Goal: Task Accomplishment & Management: Manage account settings

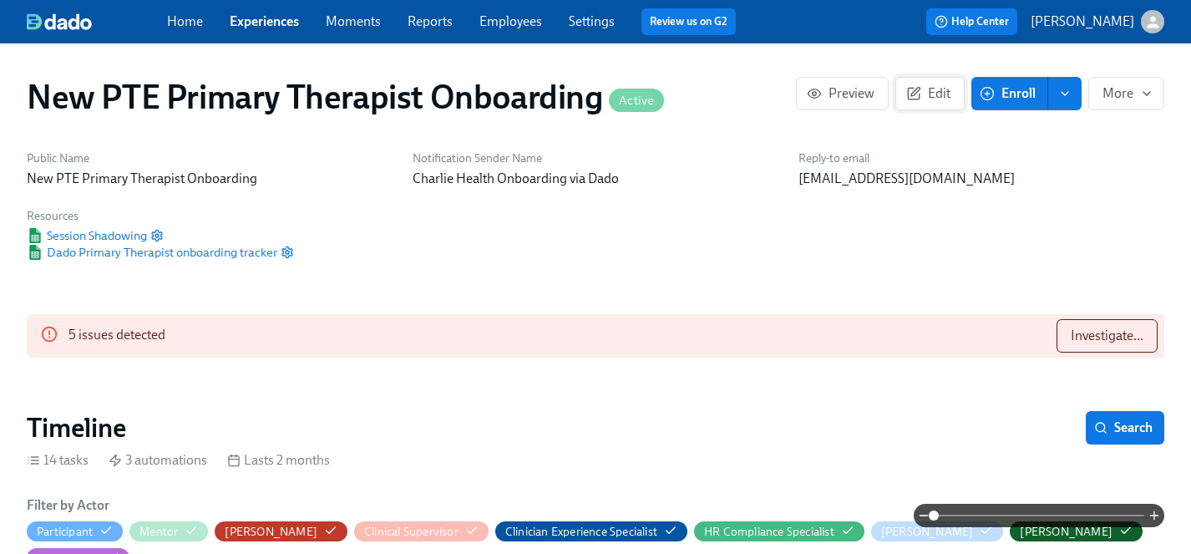
click at [939, 89] on span "Edit" at bounding box center [929, 93] width 41 height 17
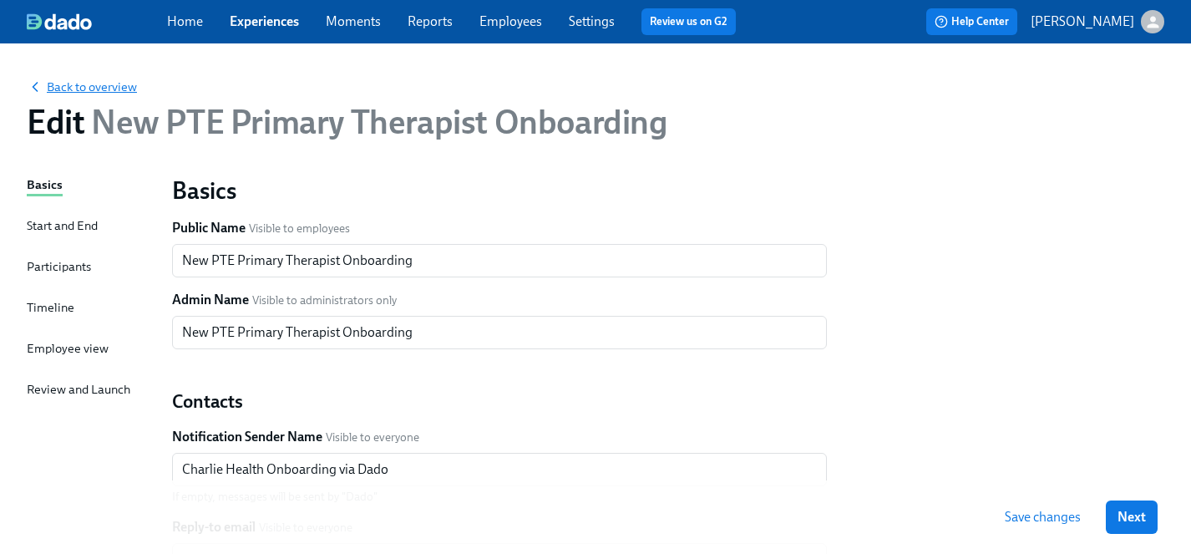
click at [70, 86] on span "Back to overview" at bounding box center [82, 86] width 110 height 17
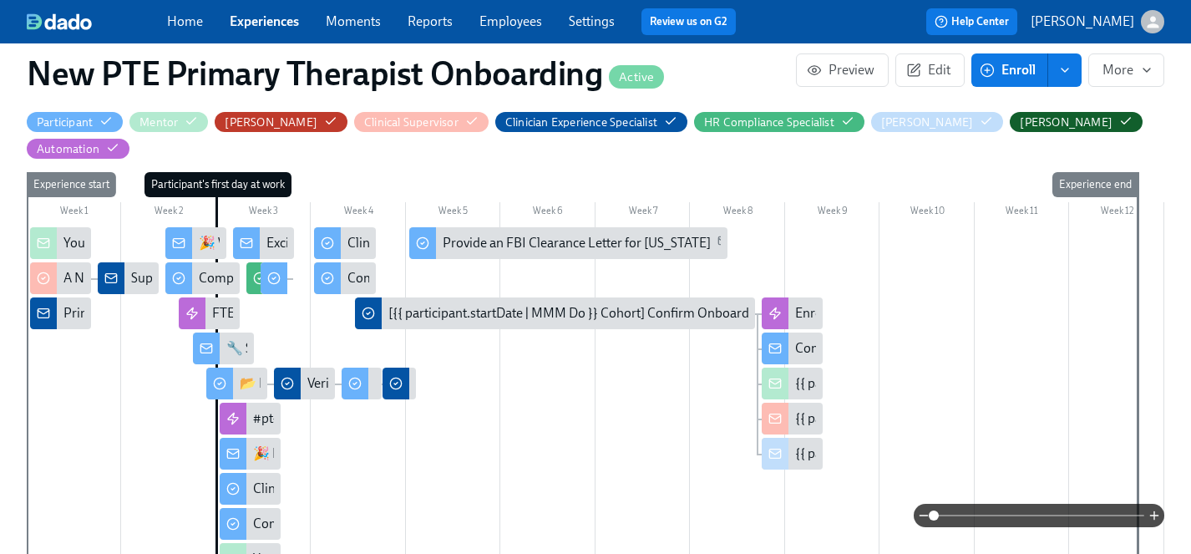
scroll to position [0, 8437]
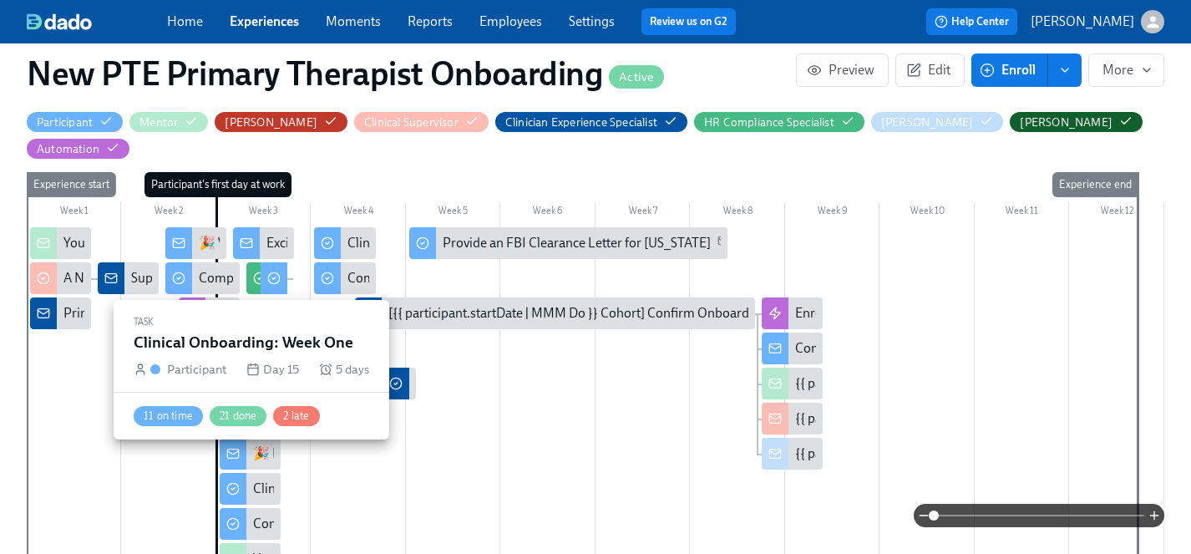
click at [270, 479] on div "Clinical Onboarding: Week One" at bounding box center [342, 488] width 179 height 18
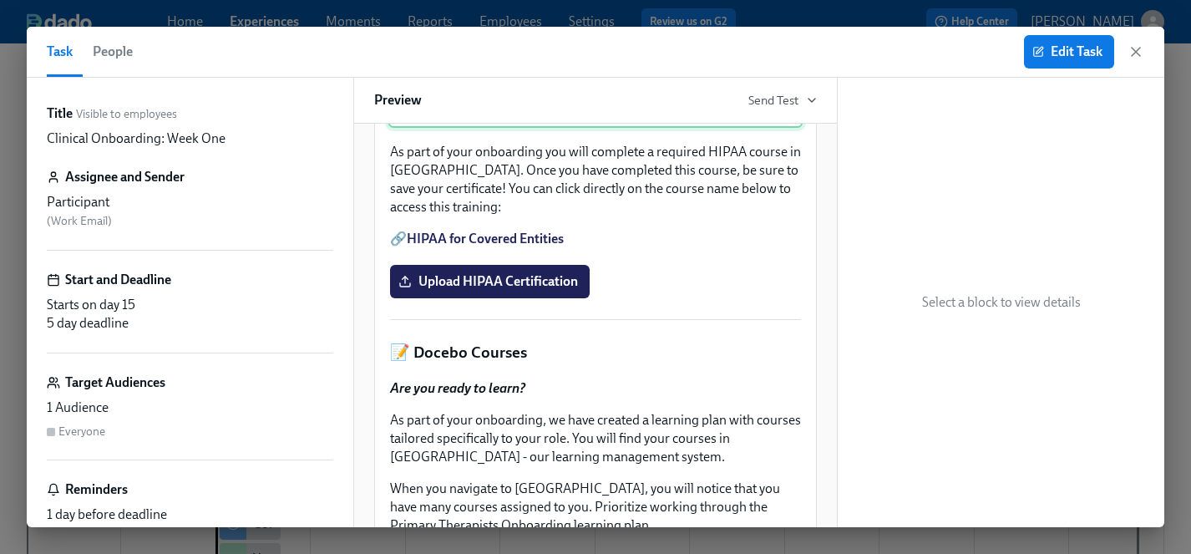
scroll to position [526, 0]
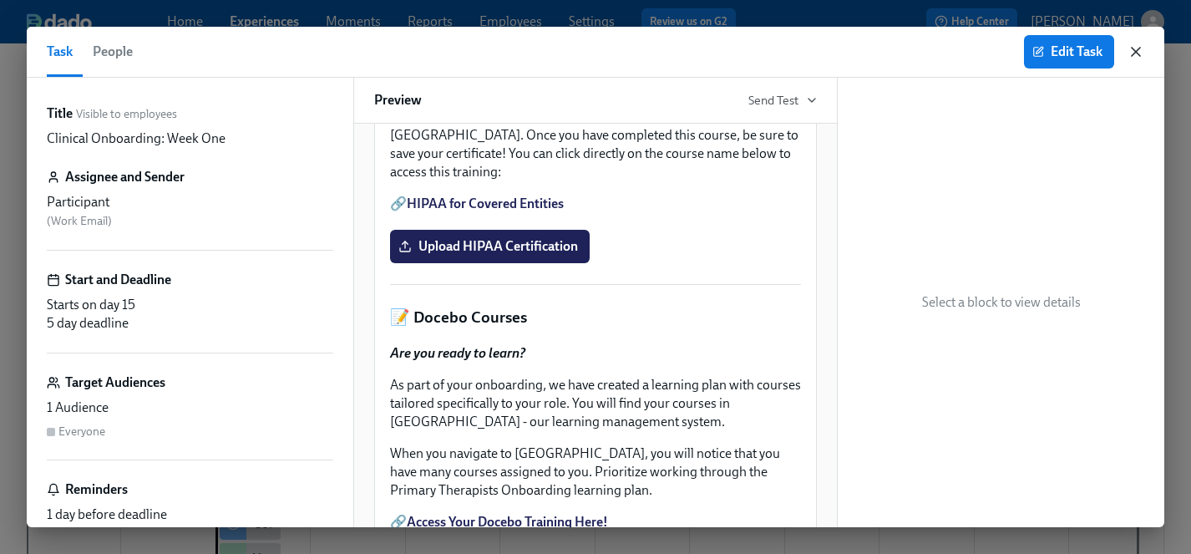
click at [1135, 45] on icon "button" at bounding box center [1135, 51] width 17 height 17
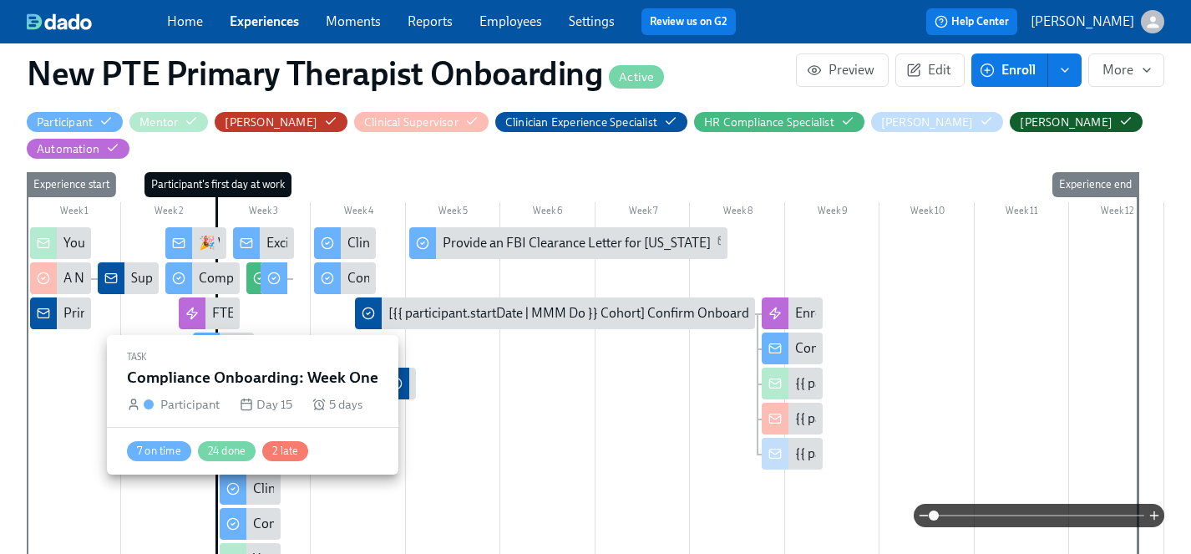
click at [264, 508] on div "Compliance Onboarding: Week One" at bounding box center [250, 524] width 61 height 32
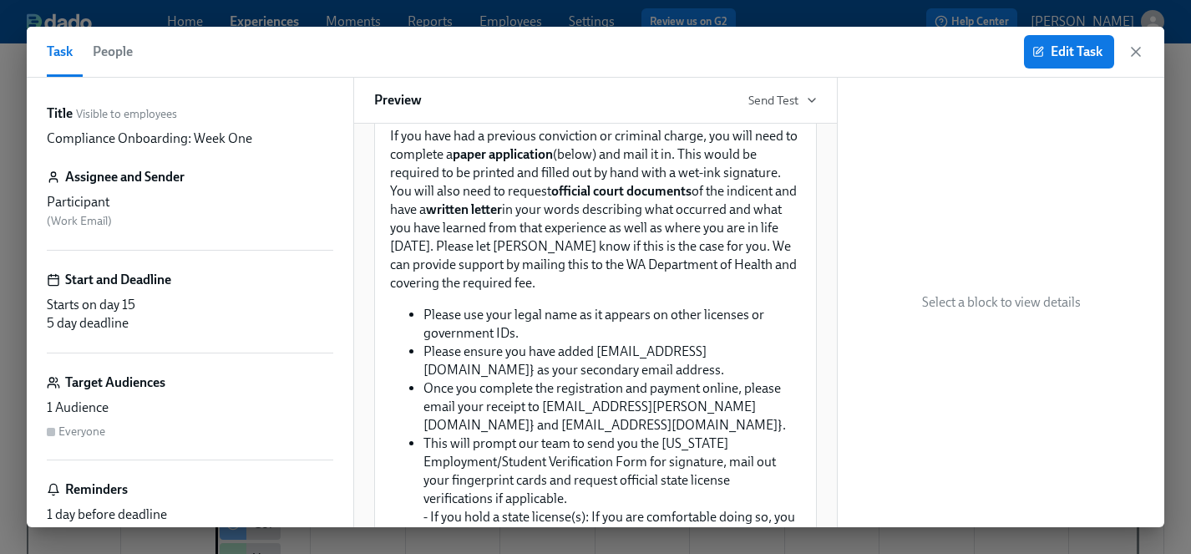
scroll to position [1317, 0]
click at [1090, 43] on span "Edit Task" at bounding box center [1068, 51] width 67 height 17
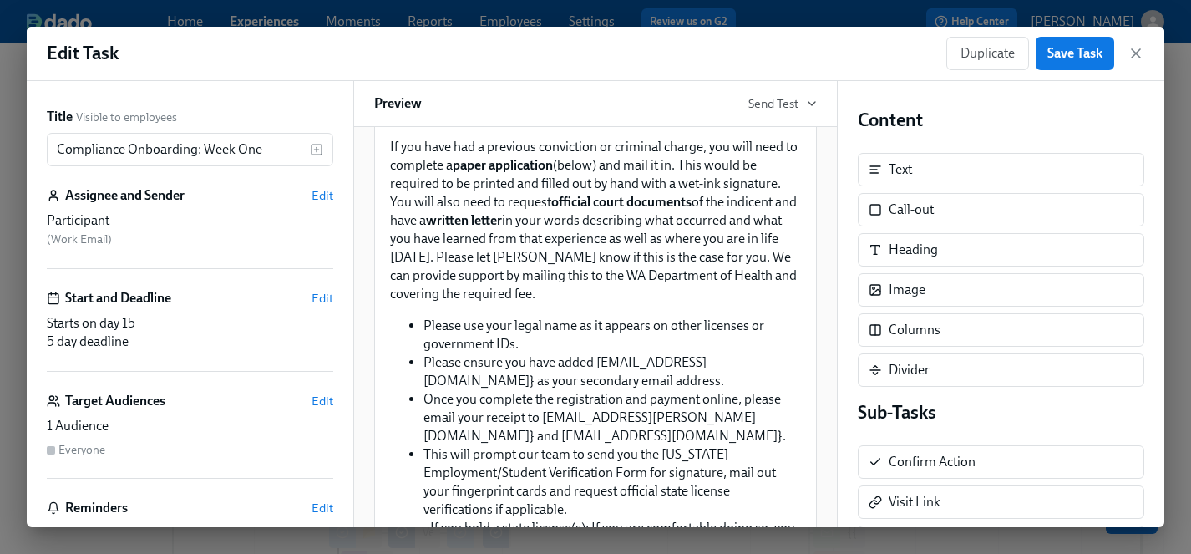
scroll to position [1311, 0]
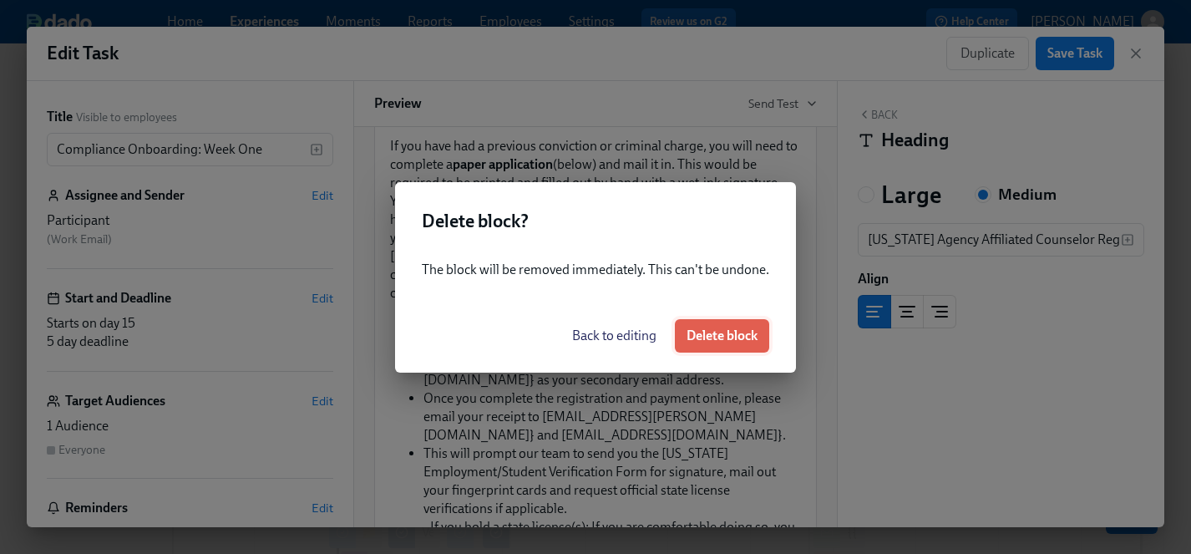
click at [727, 337] on span "Delete block" at bounding box center [721, 335] width 71 height 17
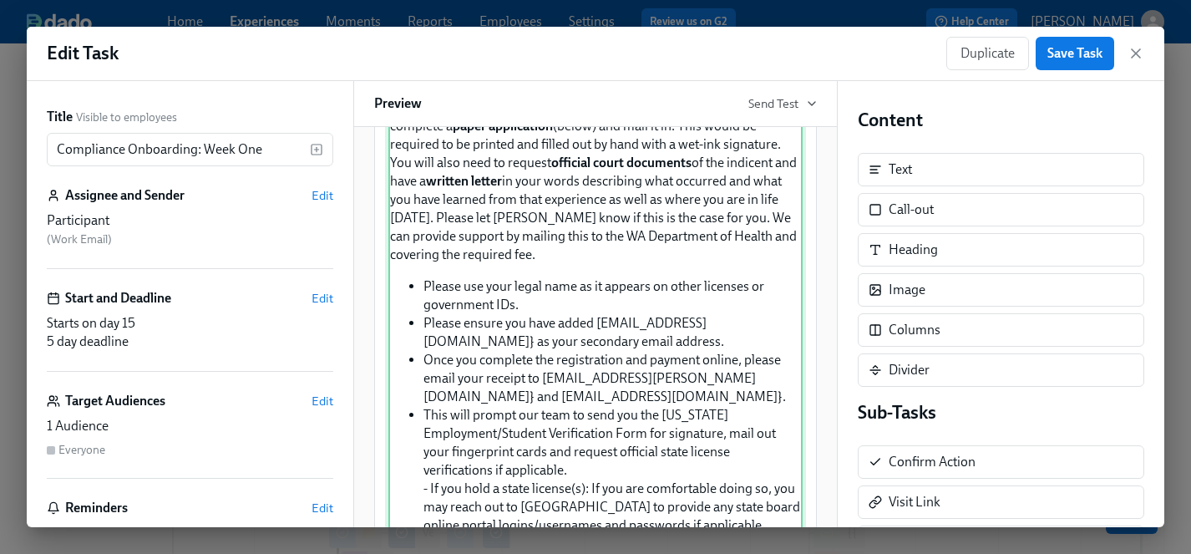
click at [757, 308] on div "⏳ Approx. completion time: 20 mins Below are the step by step instructions on h…" at bounding box center [595, 346] width 414 height 910
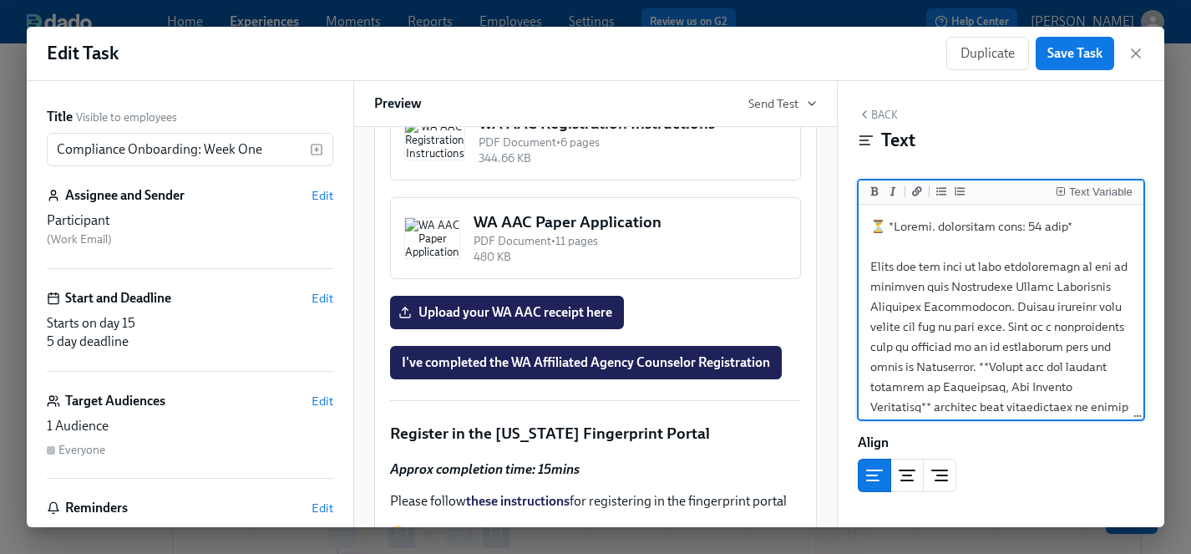
scroll to position [2041, 0]
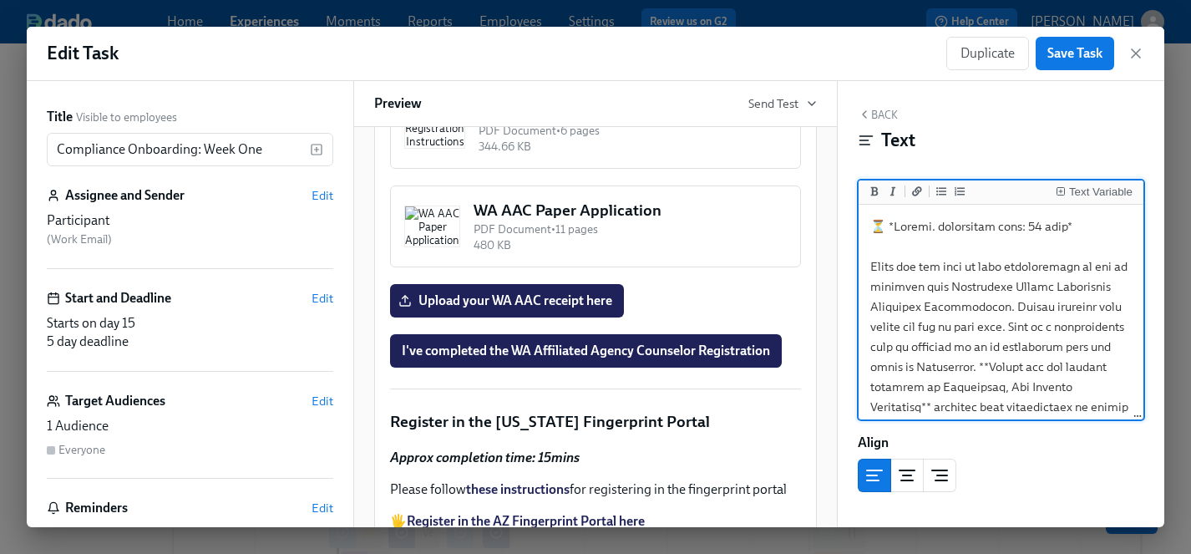
click at [784, 86] on div "Delete" at bounding box center [783, 79] width 31 height 13
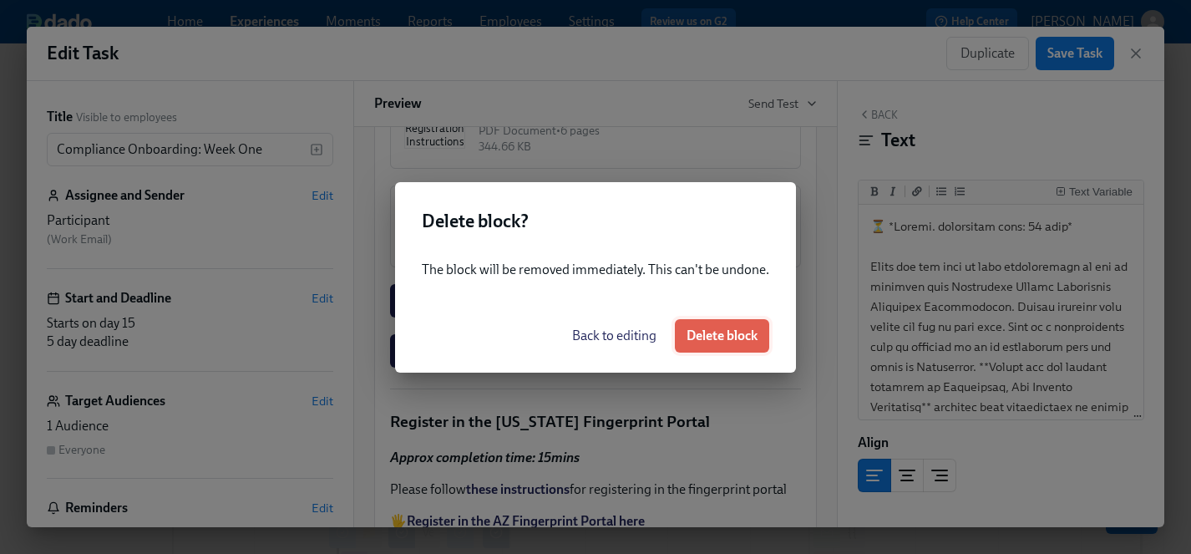
click at [739, 334] on span "Delete block" at bounding box center [721, 335] width 71 height 17
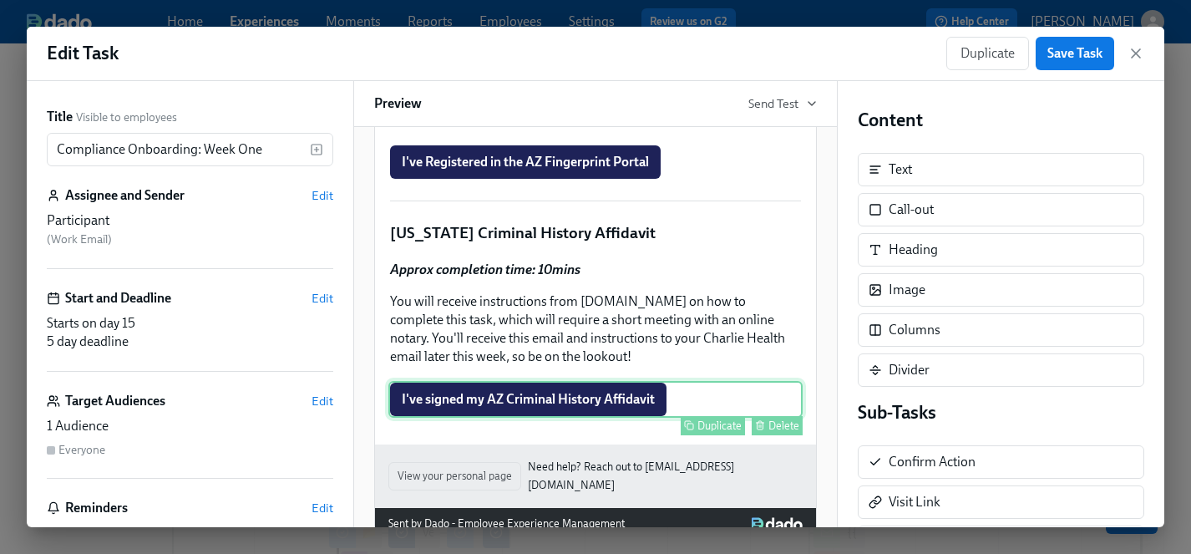
scroll to position [1510, 0]
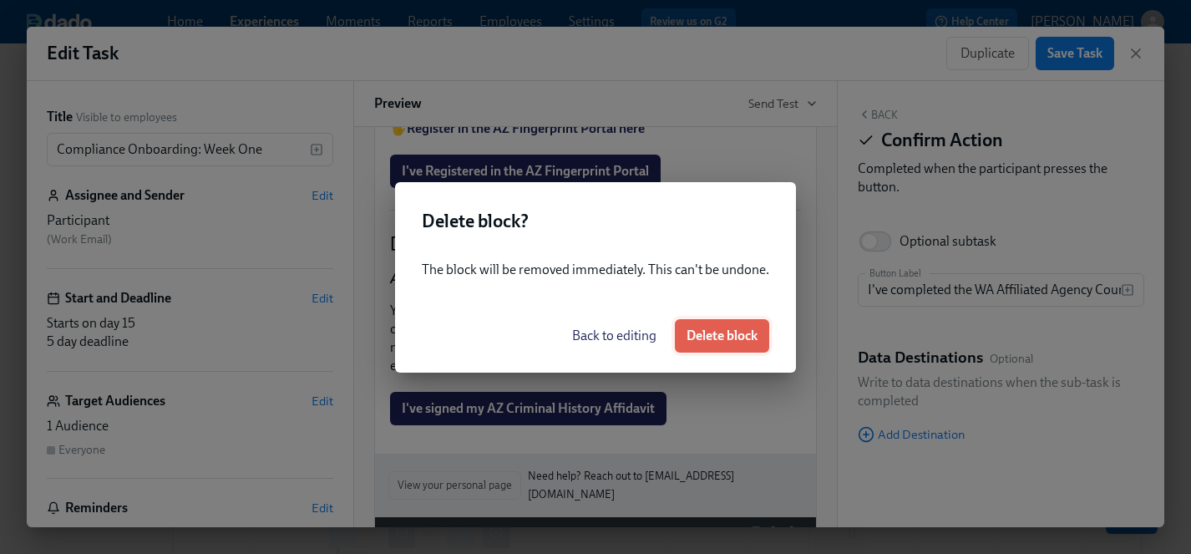
click at [754, 330] on span "Delete block" at bounding box center [721, 335] width 71 height 17
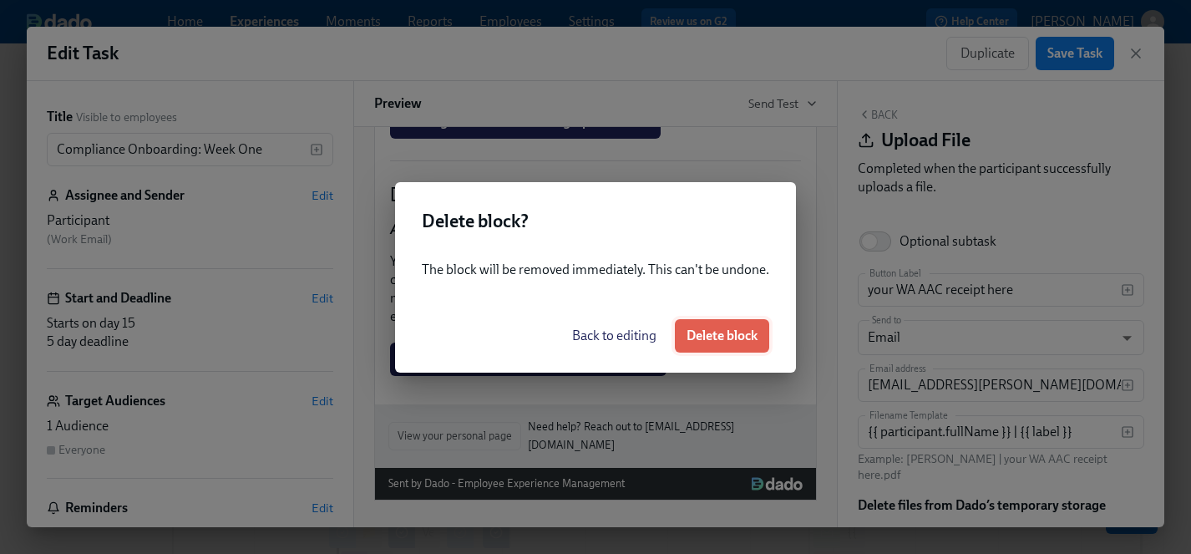
click at [733, 332] on span "Delete block" at bounding box center [721, 335] width 71 height 17
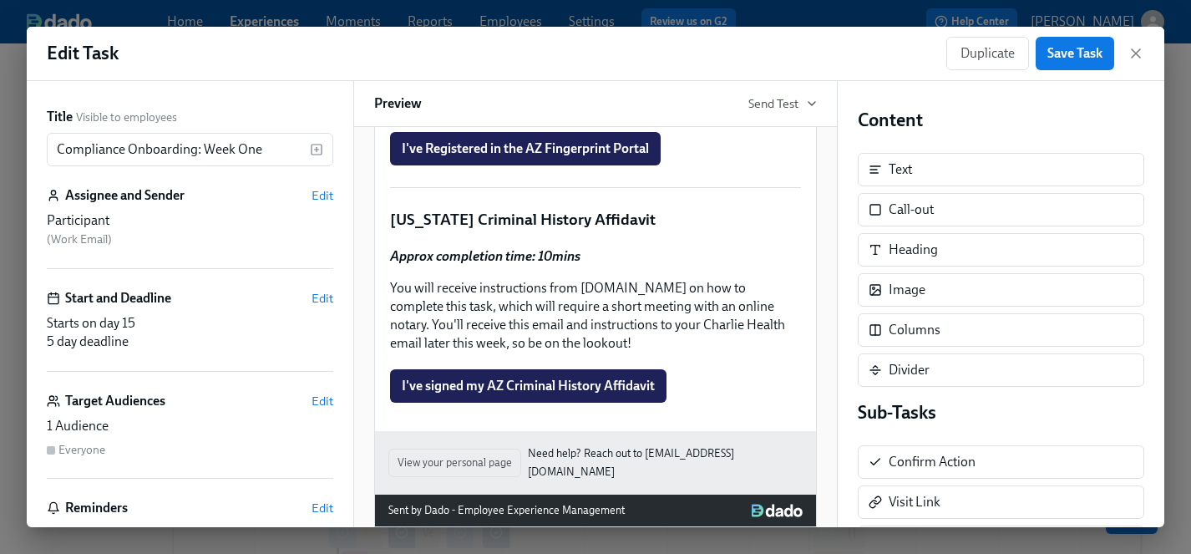
scroll to position [1430, 0]
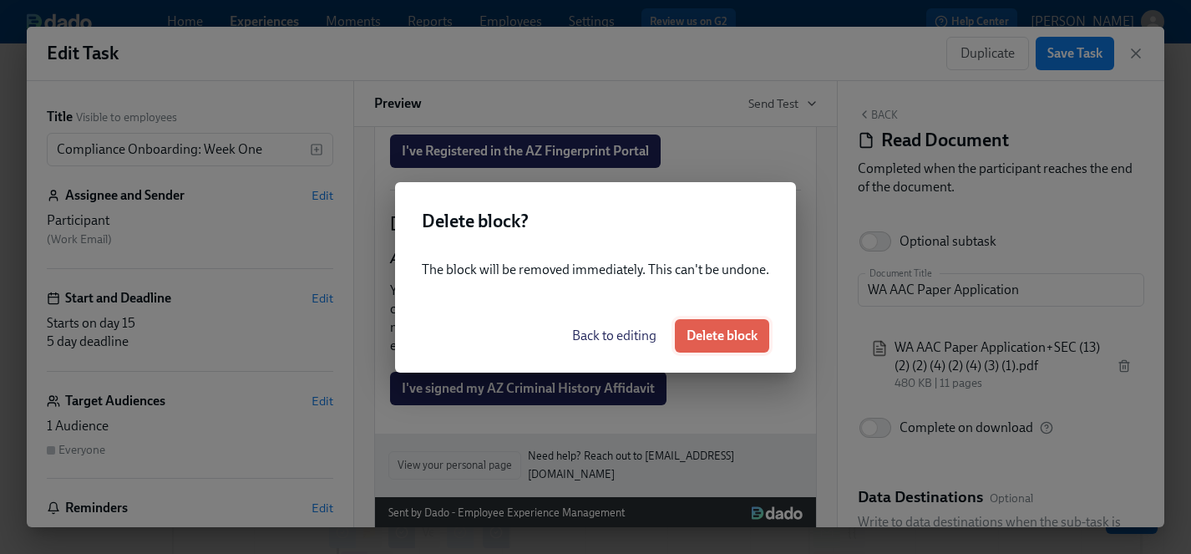
click at [750, 332] on span "Delete block" at bounding box center [721, 335] width 71 height 17
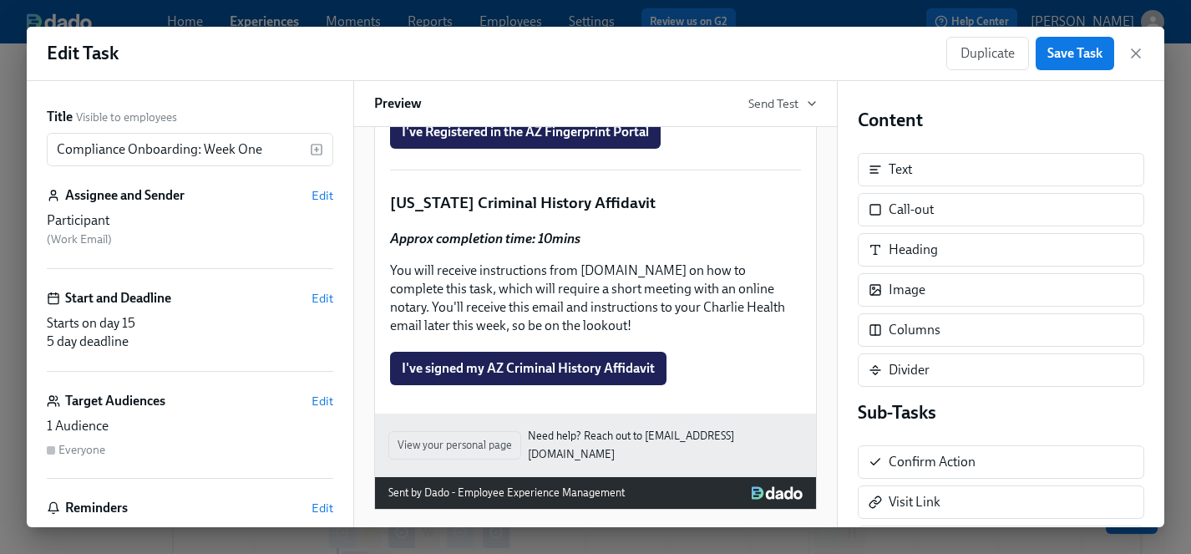
scroll to position [1329, 0]
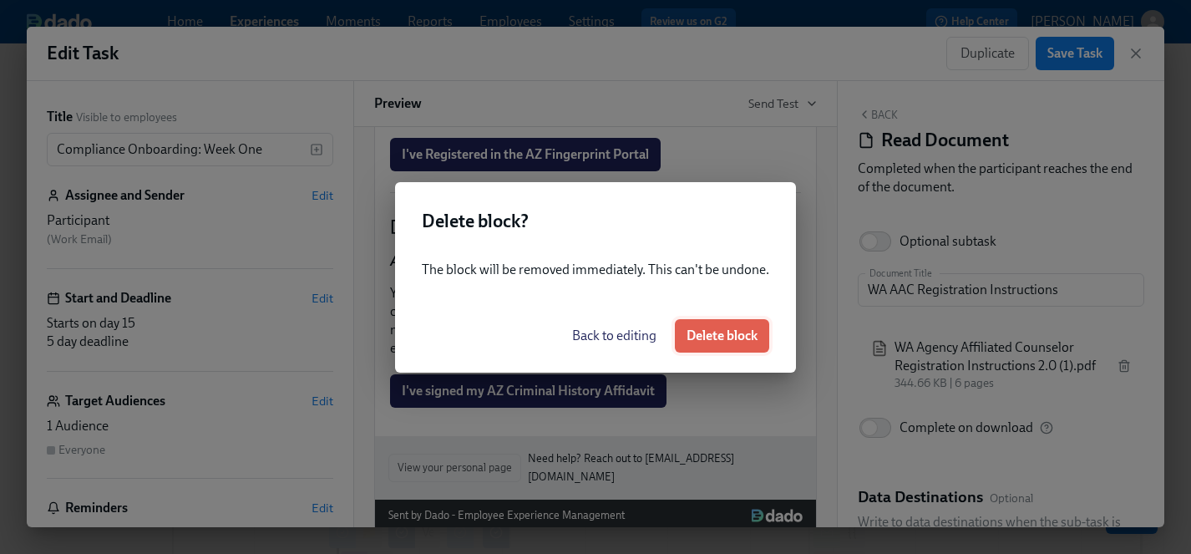
click at [738, 335] on span "Delete block" at bounding box center [721, 335] width 71 height 17
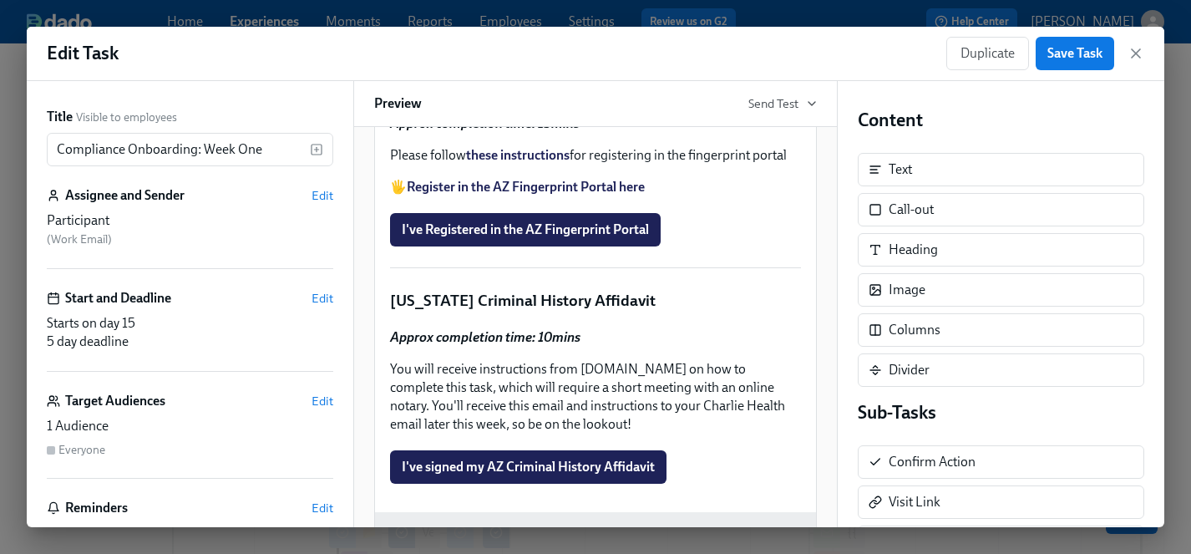
scroll to position [1151, 0]
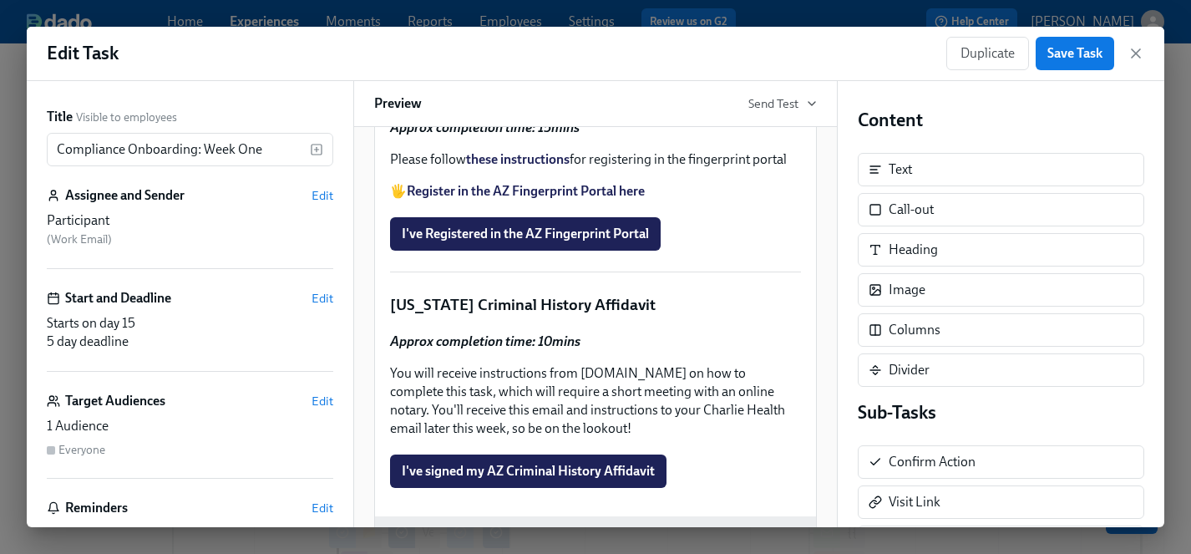
click at [779, 53] on div "Delete" at bounding box center [783, 46] width 31 height 13
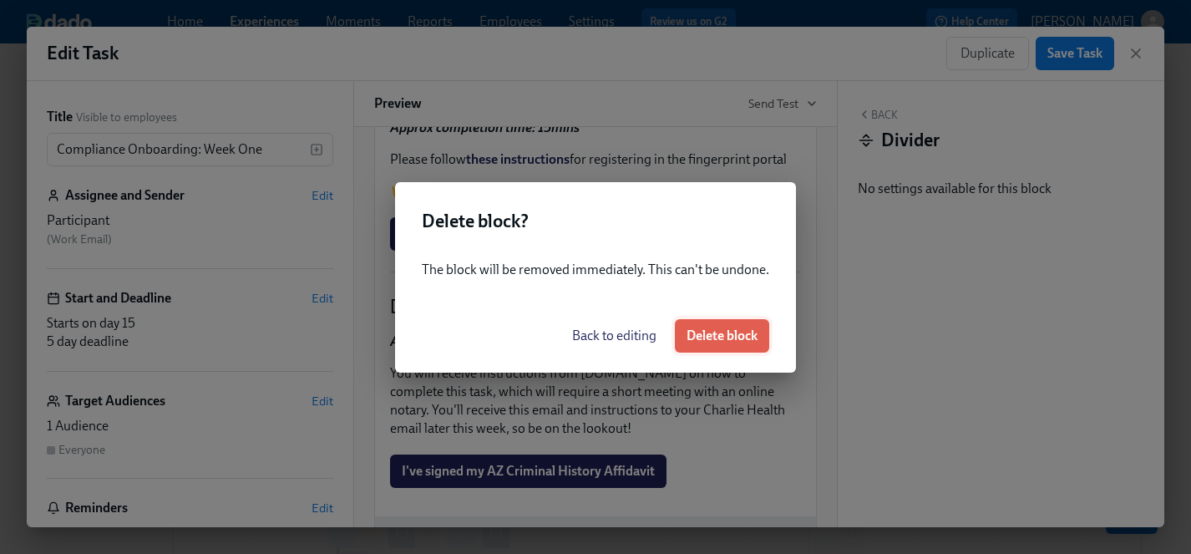
click at [752, 333] on span "Delete block" at bounding box center [721, 335] width 71 height 17
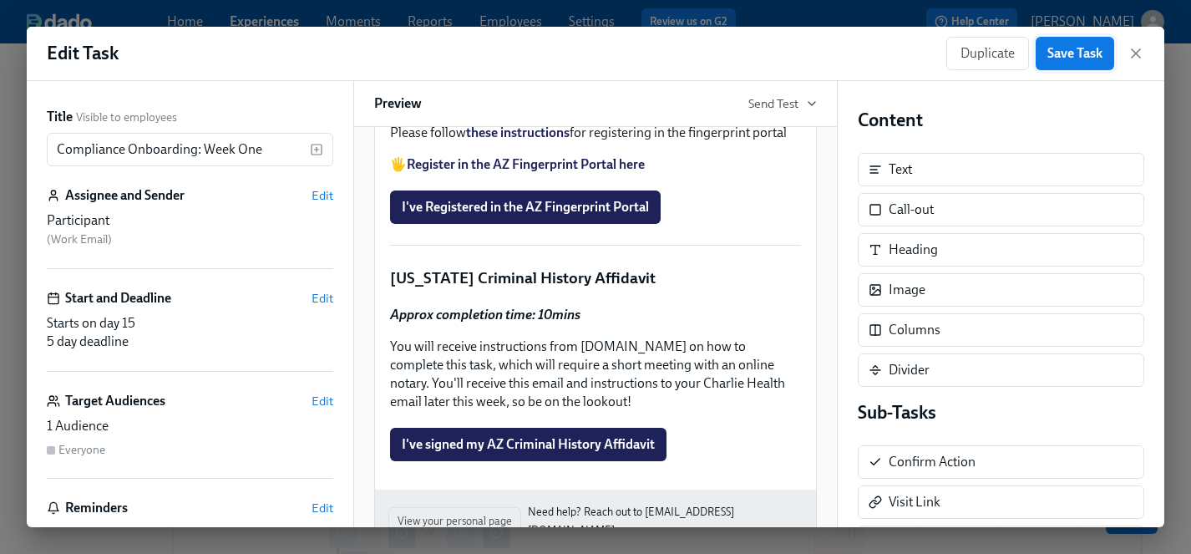
click at [1070, 56] on span "Save Task" at bounding box center [1074, 53] width 55 height 17
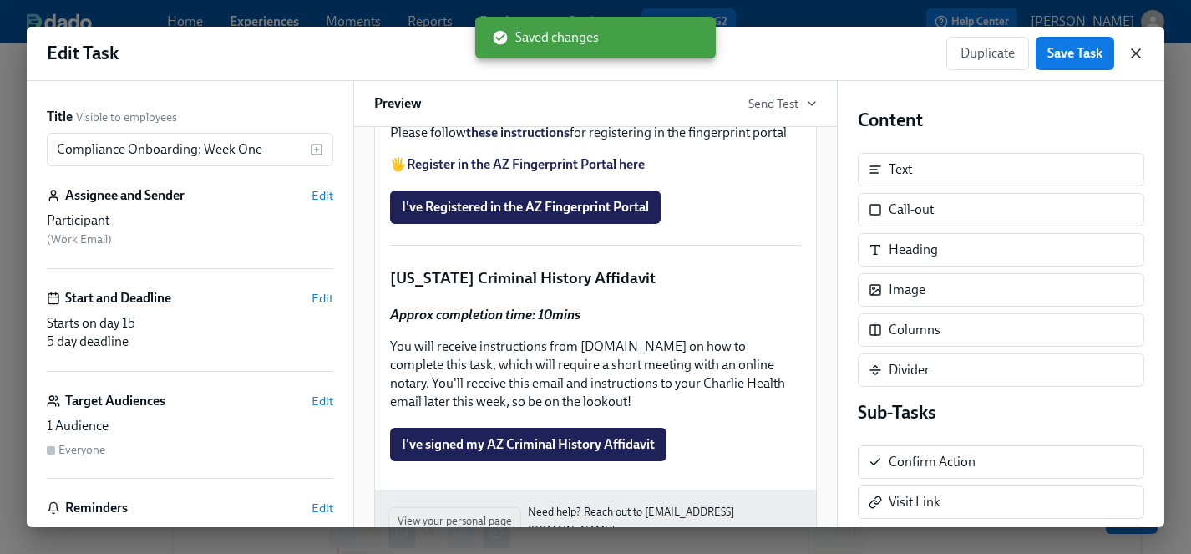
click at [1135, 54] on icon "button" at bounding box center [1135, 53] width 8 height 8
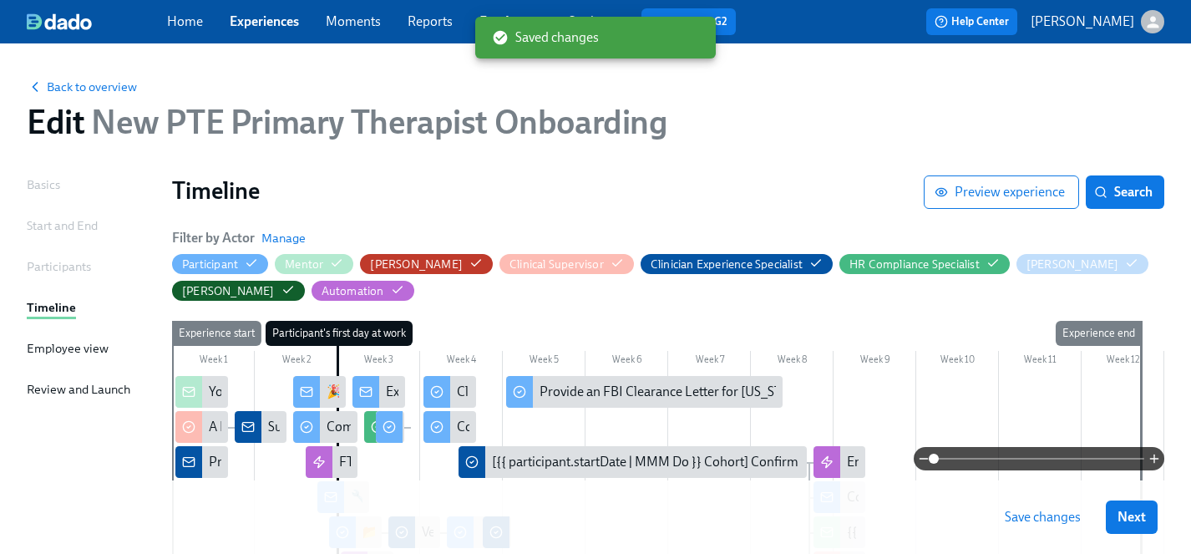
click at [1053, 513] on span "Save changes" at bounding box center [1043, 517] width 76 height 17
click at [1136, 518] on span "Next" at bounding box center [1131, 517] width 28 height 17
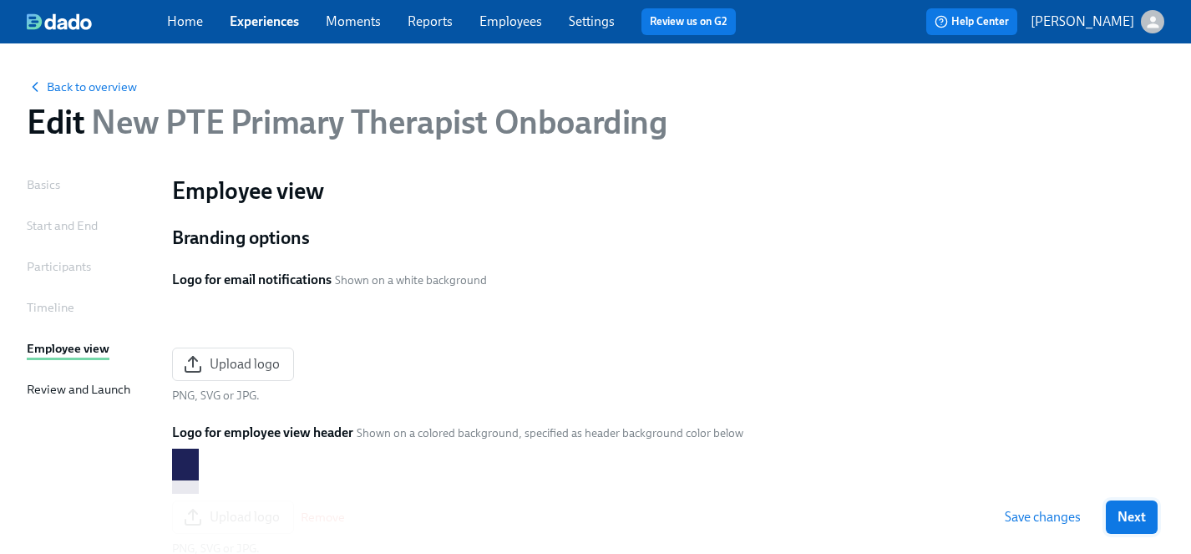
click at [1127, 513] on span "Next" at bounding box center [1131, 517] width 28 height 17
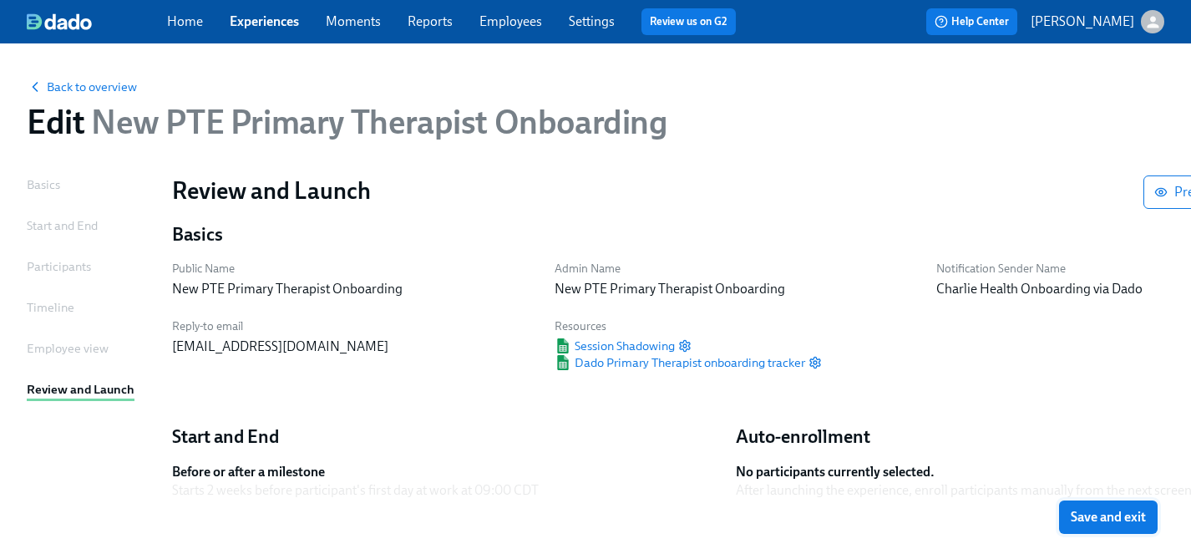
click at [1115, 514] on span "Save and exit" at bounding box center [1107, 517] width 75 height 17
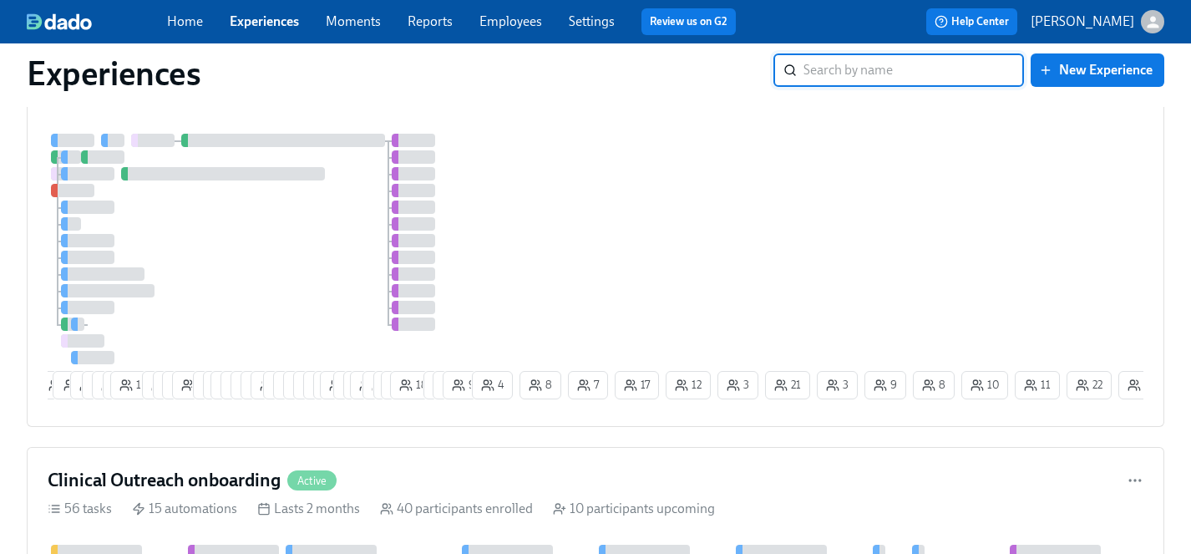
scroll to position [1077, 0]
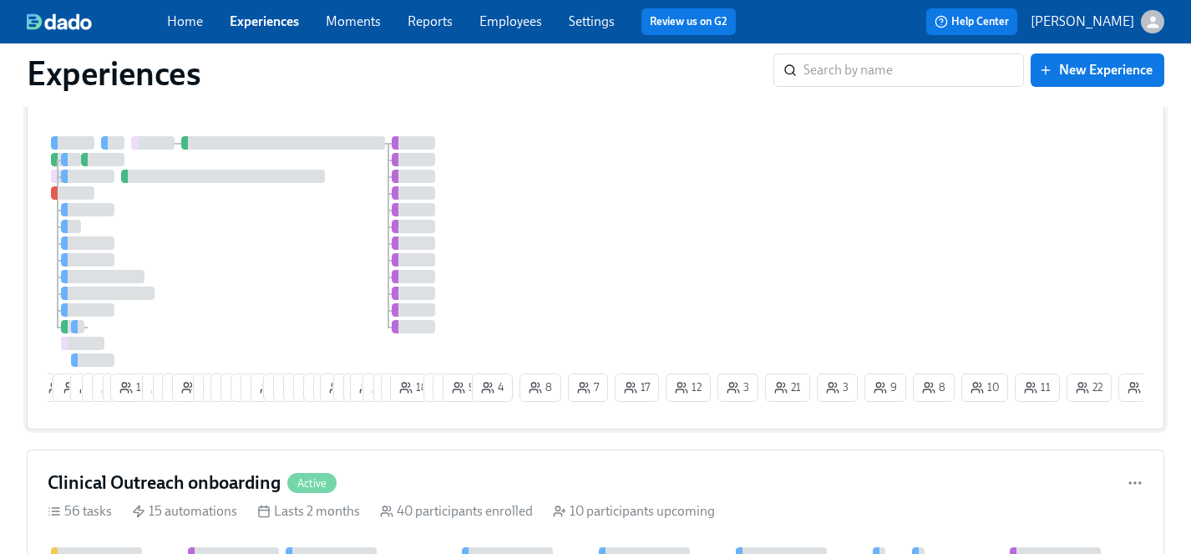
click at [301, 257] on div at bounding box center [258, 251] width 421 height 230
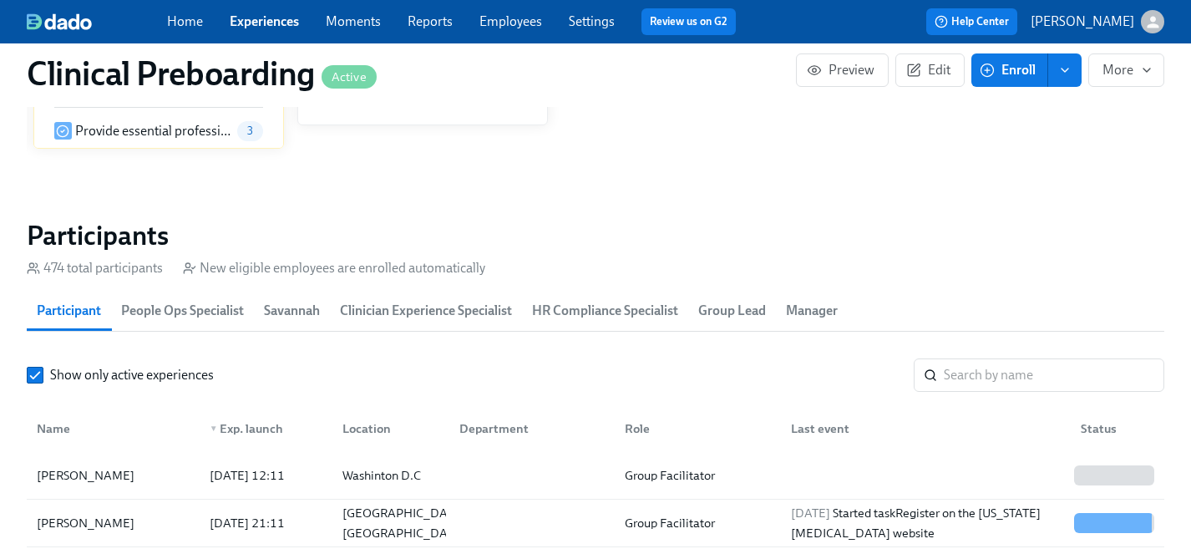
scroll to position [1725, 0]
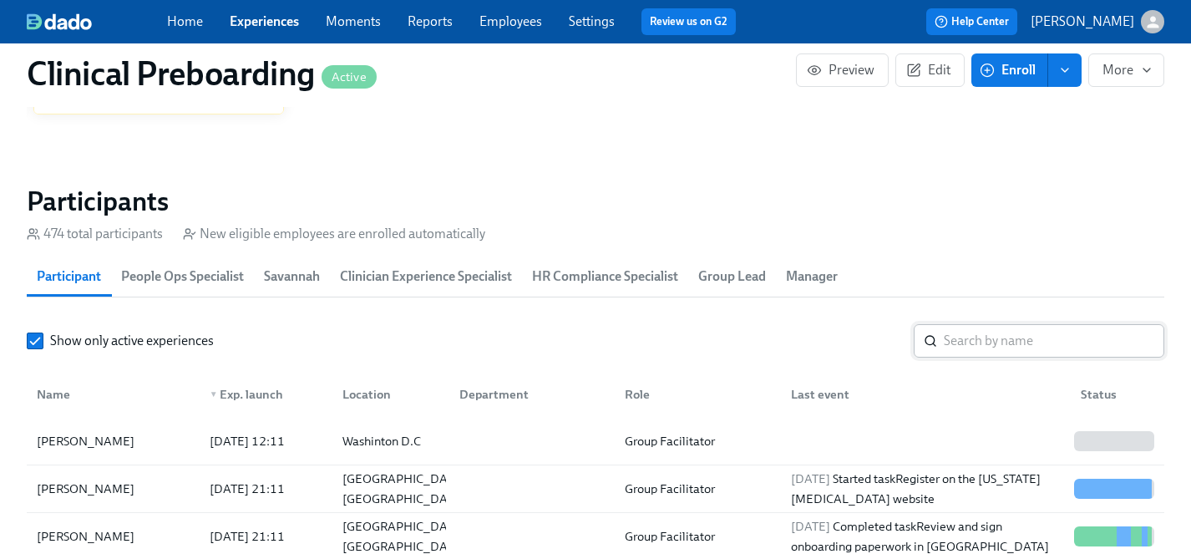
click at [1018, 339] on input "search" at bounding box center [1054, 340] width 220 height 33
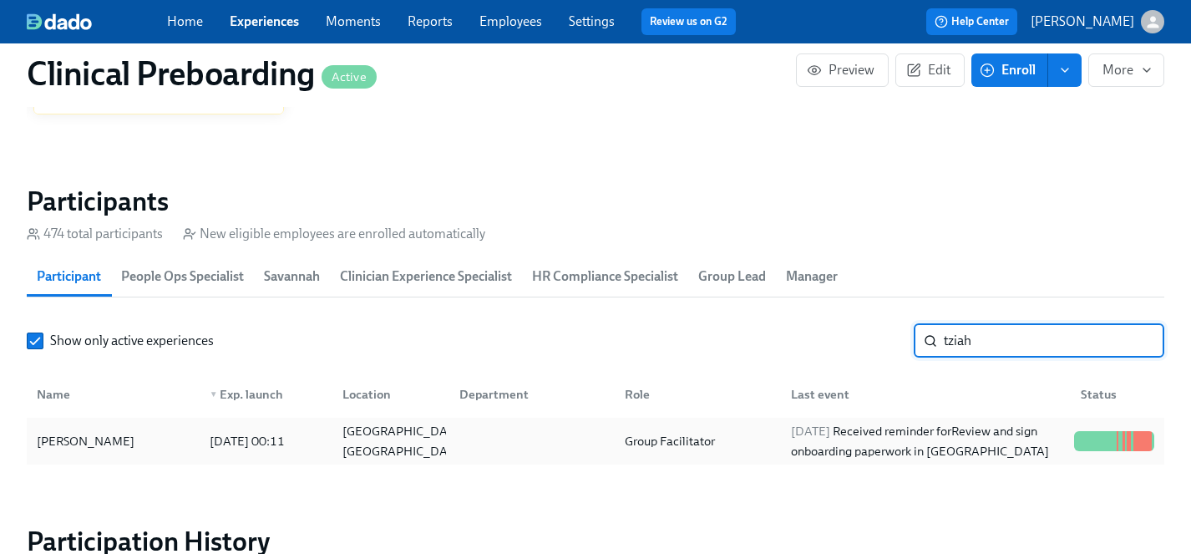
type input "tziah"
click at [70, 443] on div "[PERSON_NAME]" at bounding box center [85, 441] width 111 height 20
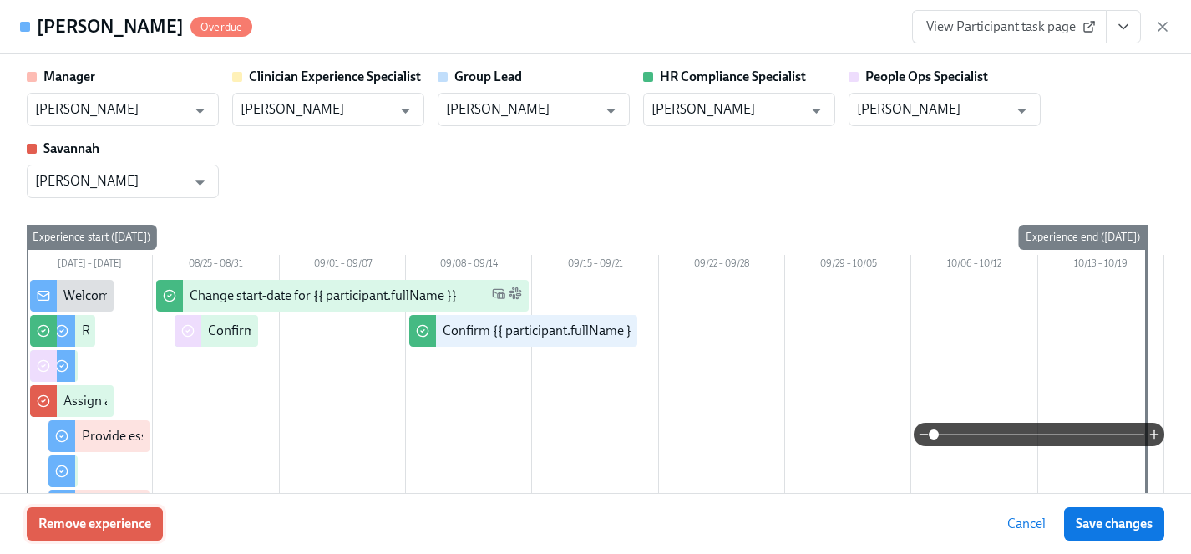
click at [97, 526] on span "Remove experience" at bounding box center [94, 523] width 113 height 17
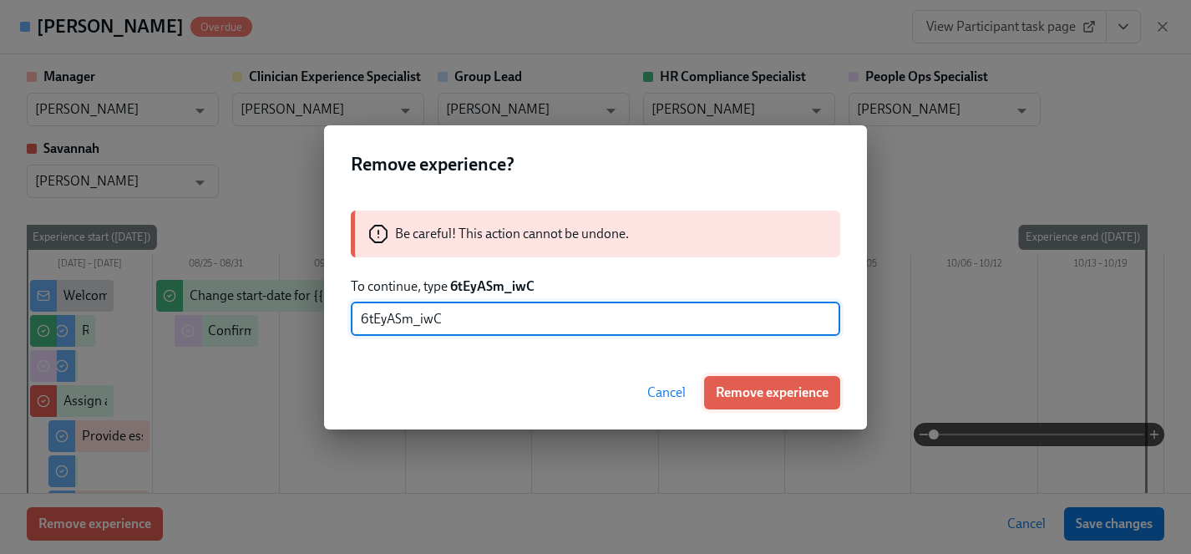
type input "6tEyASm_iwC"
click at [769, 392] on span "Remove experience" at bounding box center [772, 392] width 113 height 17
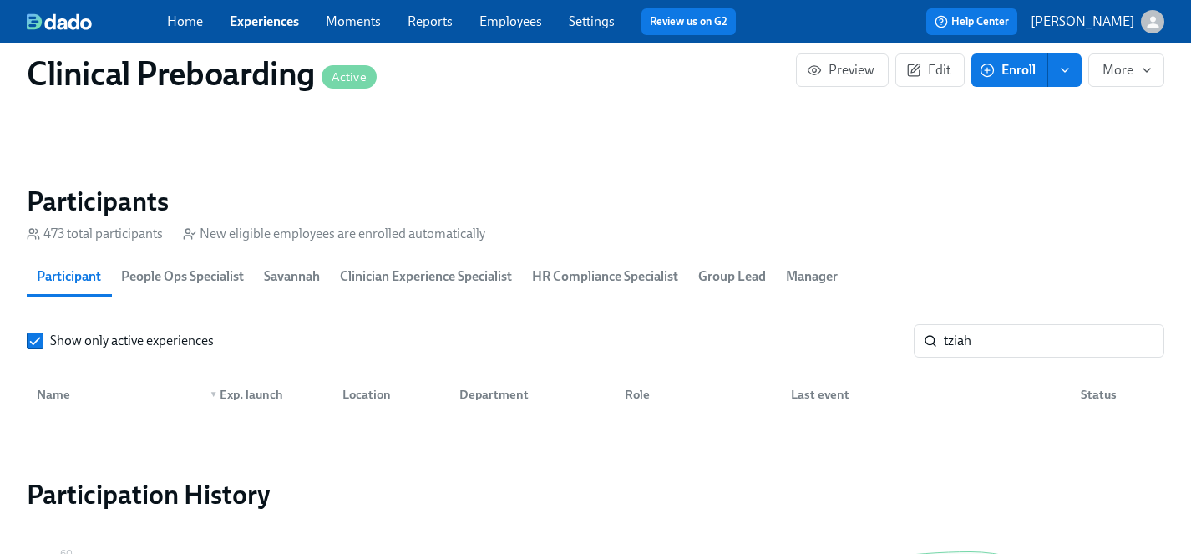
scroll to position [0, 20645]
